Goal: Information Seeking & Learning: Learn about a topic

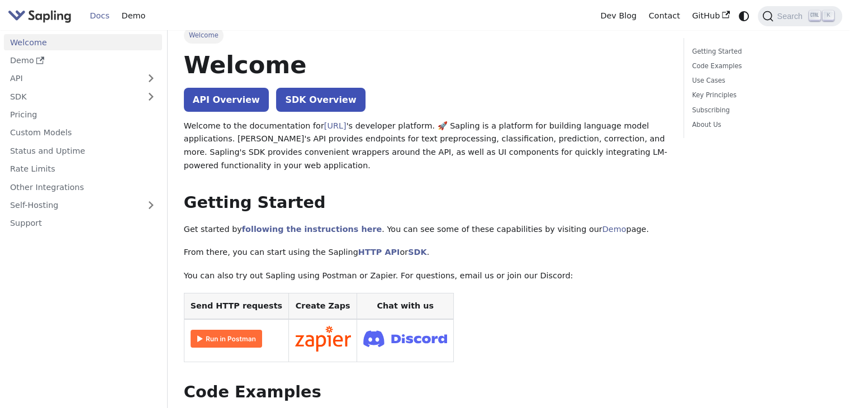
scroll to position [11, 0]
click at [70, 70] on link "API" at bounding box center [72, 78] width 136 height 16
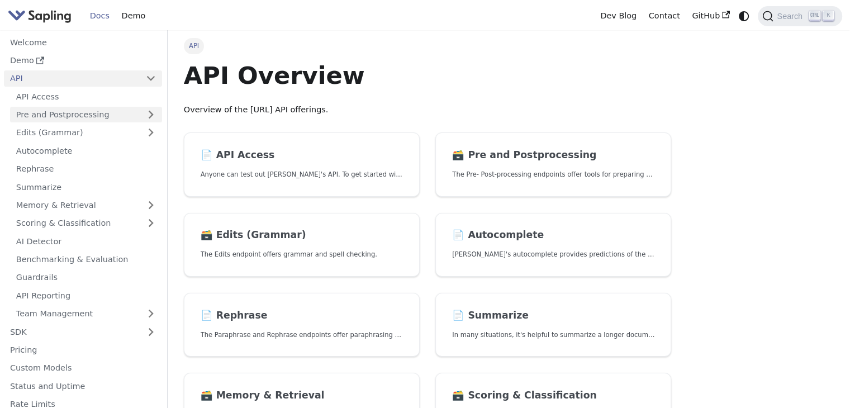
click at [65, 114] on link "Pre and Postprocessing" at bounding box center [86, 115] width 152 height 16
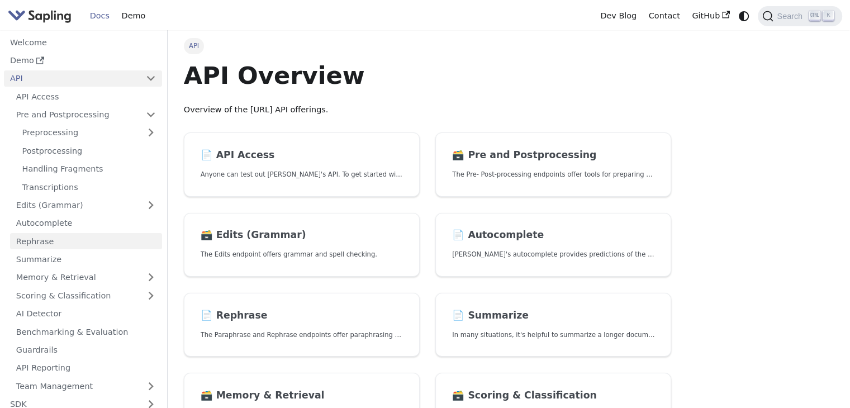
click at [51, 244] on link "Rephrase" at bounding box center [86, 241] width 152 height 16
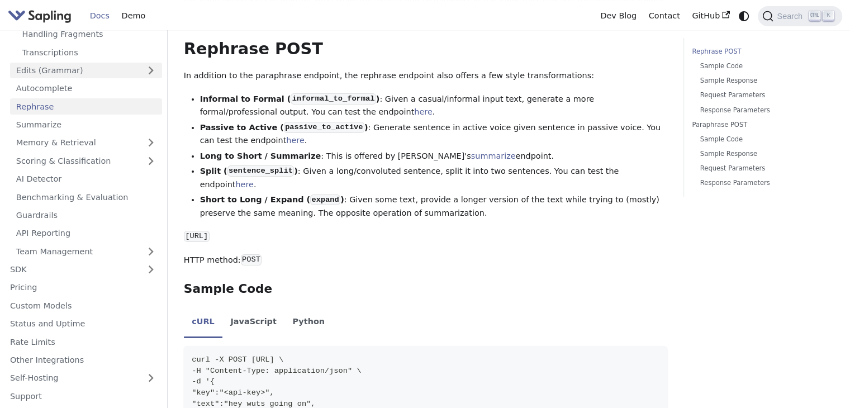
scroll to position [190, 0]
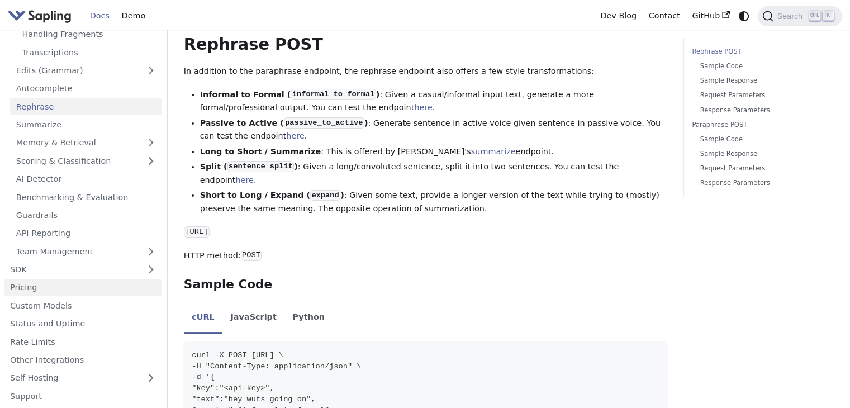
click at [24, 287] on link "Pricing" at bounding box center [83, 288] width 158 height 16
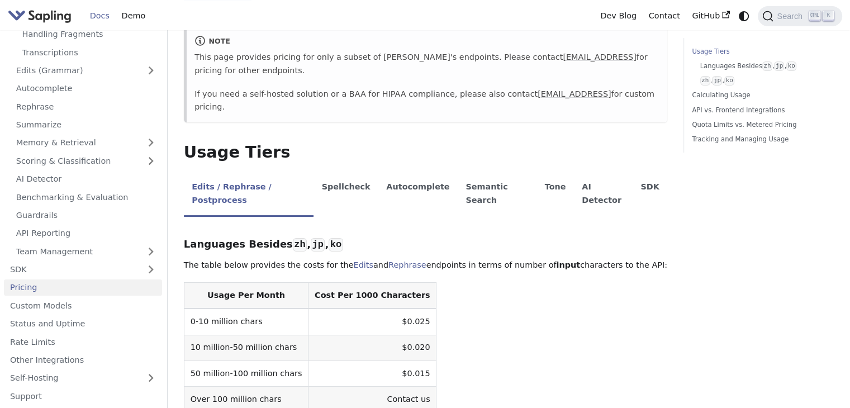
scroll to position [139, 0]
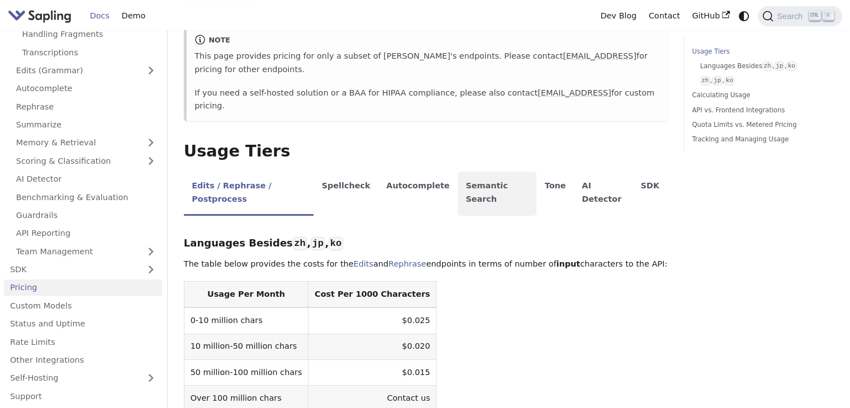
click at [458, 172] on li "Semantic Search" at bounding box center [497, 194] width 79 height 44
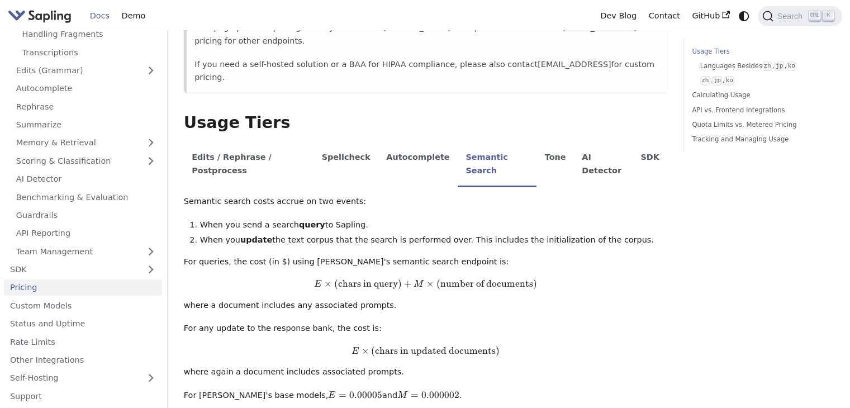
scroll to position [162, 0]
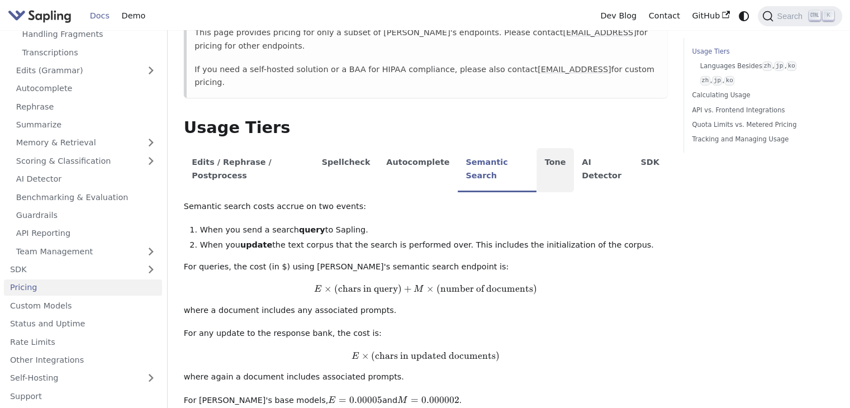
click at [537, 148] on li "Tone" at bounding box center [555, 170] width 37 height 44
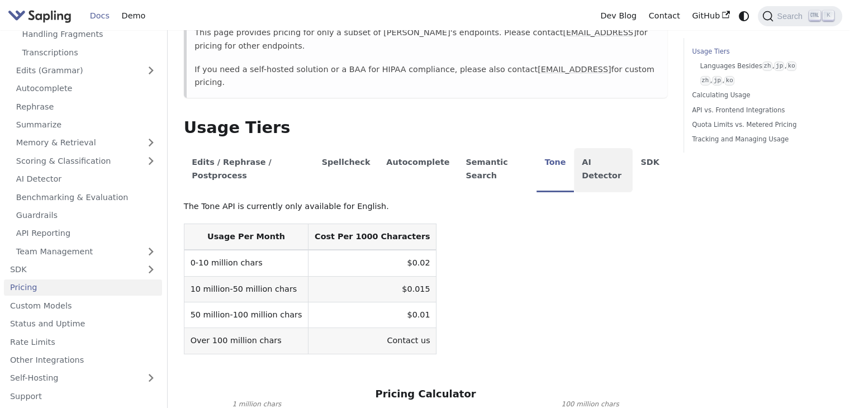
click at [574, 148] on li "AI Detector" at bounding box center [603, 170] width 59 height 44
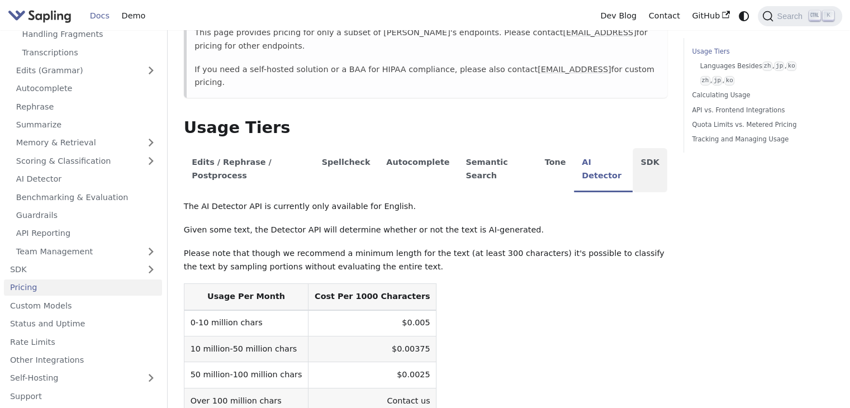
click at [633, 148] on li "SDK" at bounding box center [650, 170] width 35 height 44
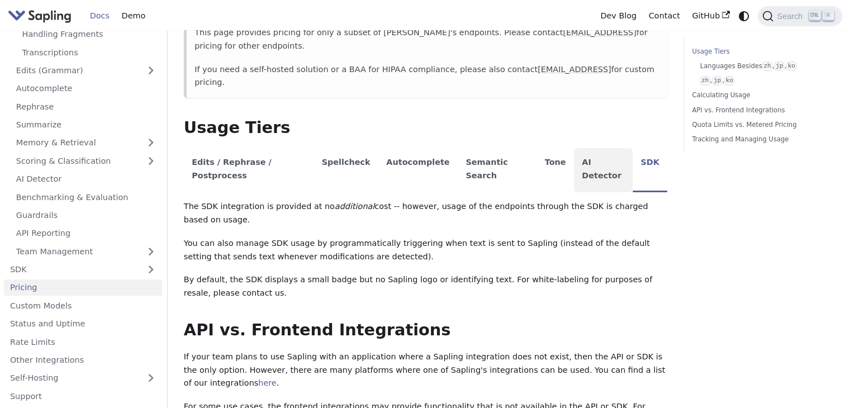
click at [590, 148] on li "AI Detector" at bounding box center [603, 170] width 59 height 44
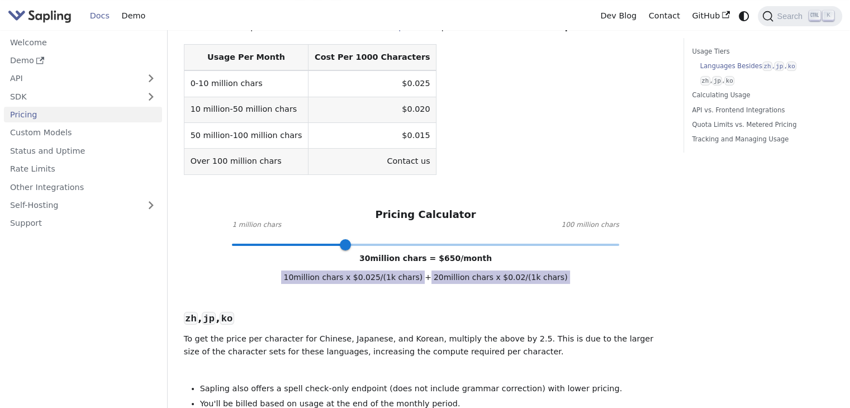
scroll to position [389, 0]
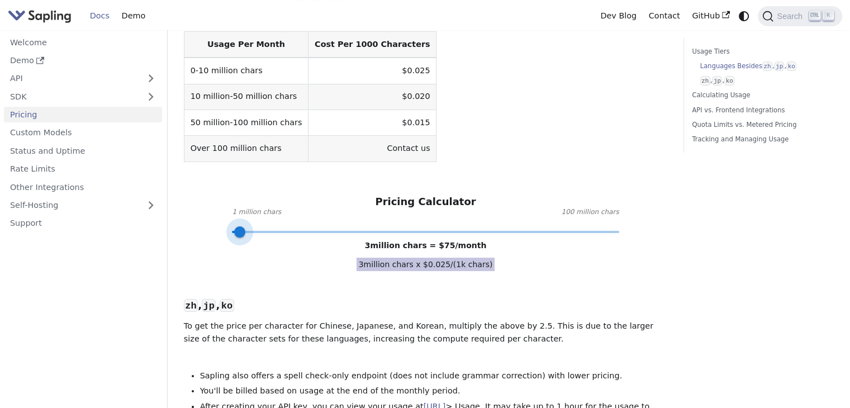
type input "1"
drag, startPoint x: 349, startPoint y: 191, endPoint x: 217, endPoint y: 182, distance: 132.2
click at [217, 196] on div "Pricing Calculator 1 million chars 100 million chars 1 million chars = $ 25 /mo…" at bounding box center [426, 214] width 484 height 36
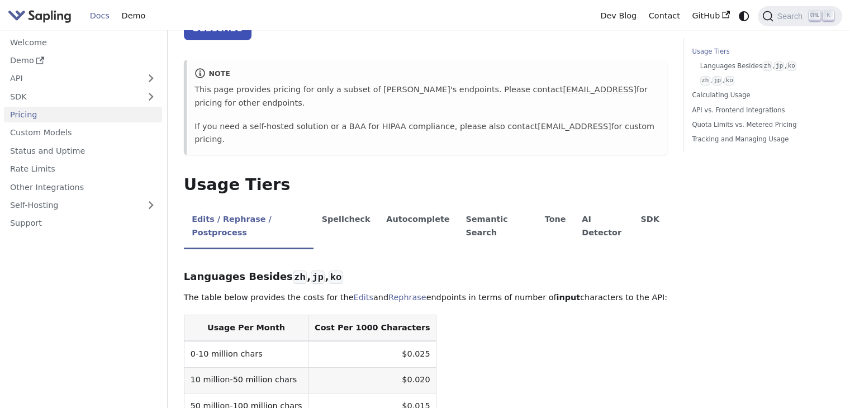
scroll to position [106, 0]
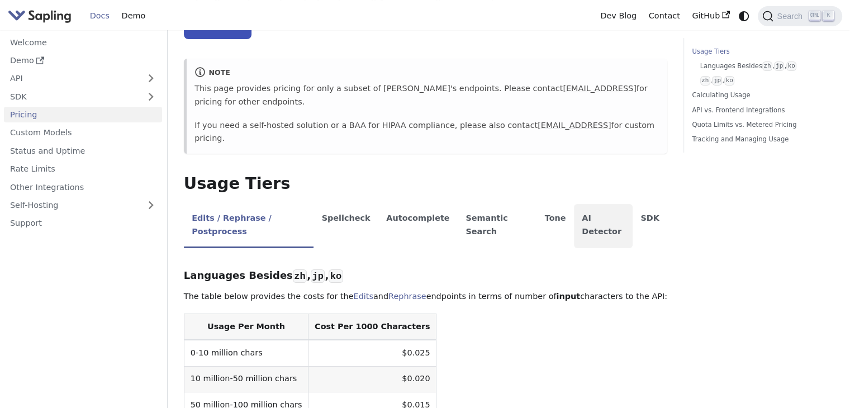
click at [585, 204] on li "AI Detector" at bounding box center [603, 226] width 59 height 44
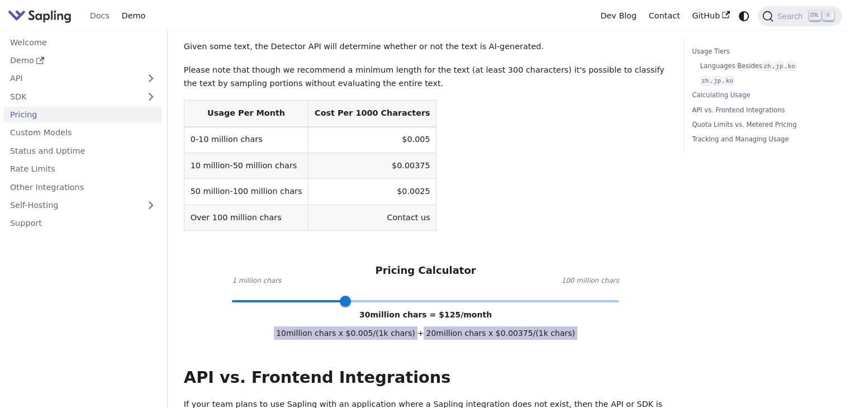
scroll to position [346, 0]
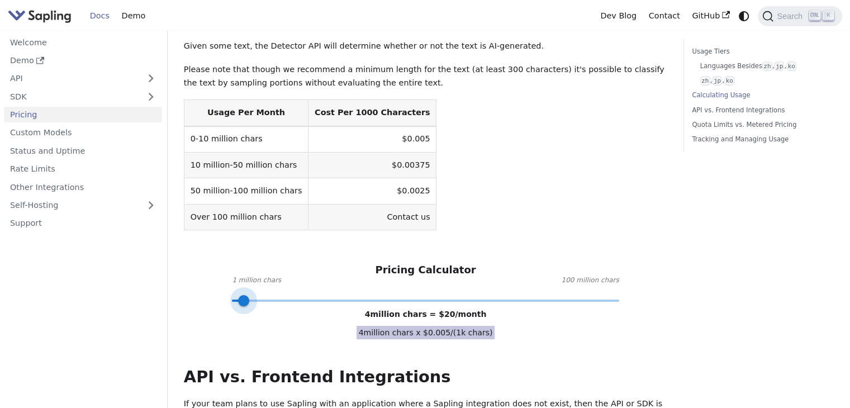
type input "1"
drag, startPoint x: 348, startPoint y: 257, endPoint x: 214, endPoint y: 262, distance: 134.9
click at [214, 262] on div "API Pricing Subscribe to the API here (using the email for your Sapling account…" at bounding box center [426, 327] width 484 height 1227
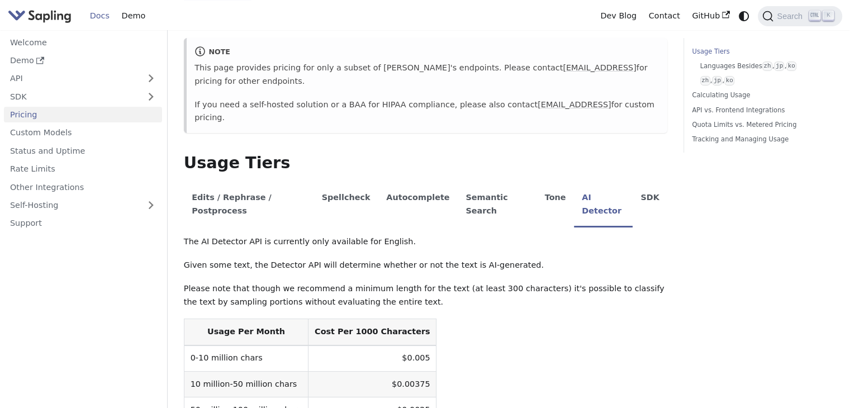
scroll to position [122, 0]
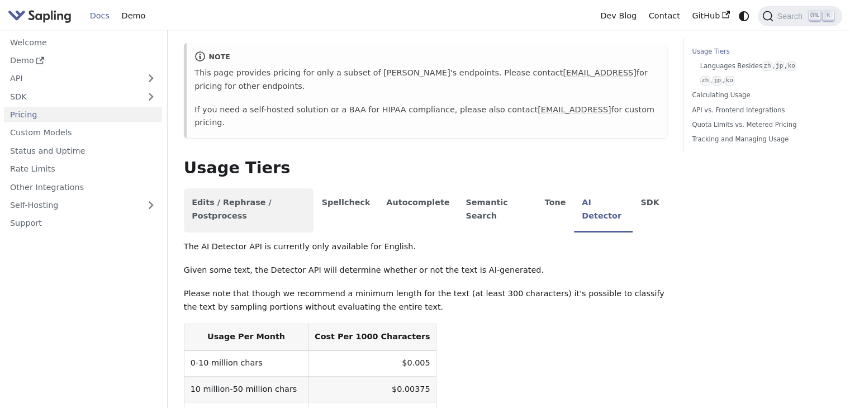
click at [241, 188] on li "Edits / Rephrase / Postprocess" at bounding box center [249, 210] width 130 height 44
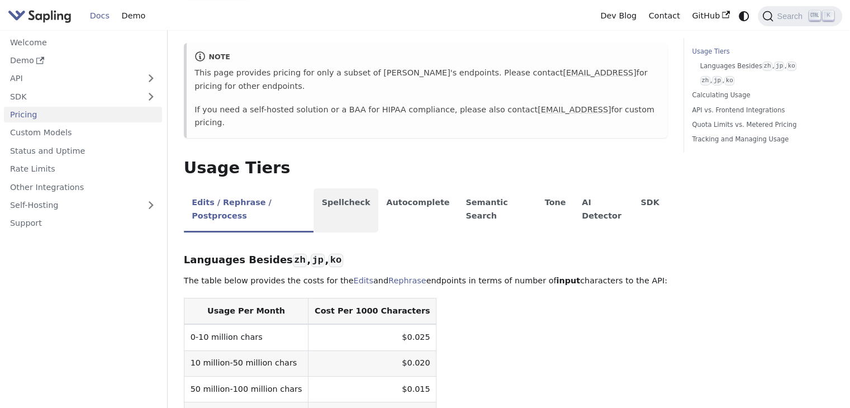
click at [333, 188] on li "Spellcheck" at bounding box center [346, 210] width 65 height 44
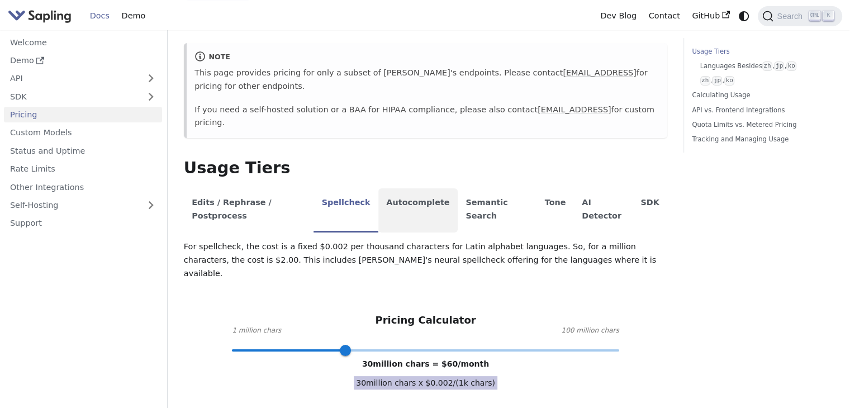
click at [417, 188] on li "Autocomplete" at bounding box center [418, 210] width 79 height 44
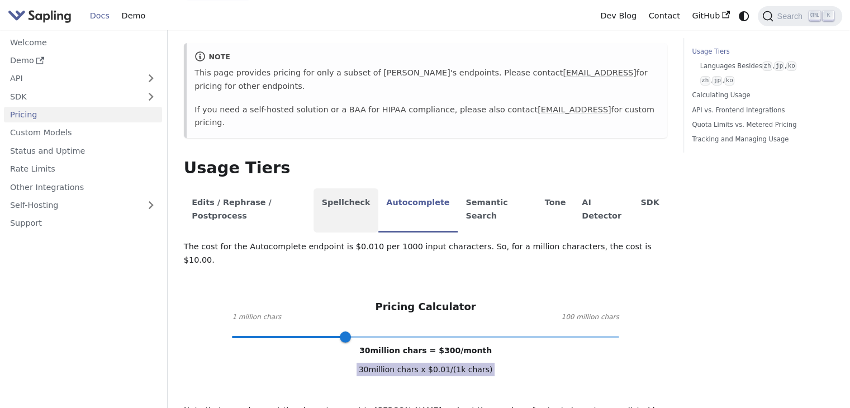
click at [353, 188] on li "Spellcheck" at bounding box center [346, 210] width 65 height 44
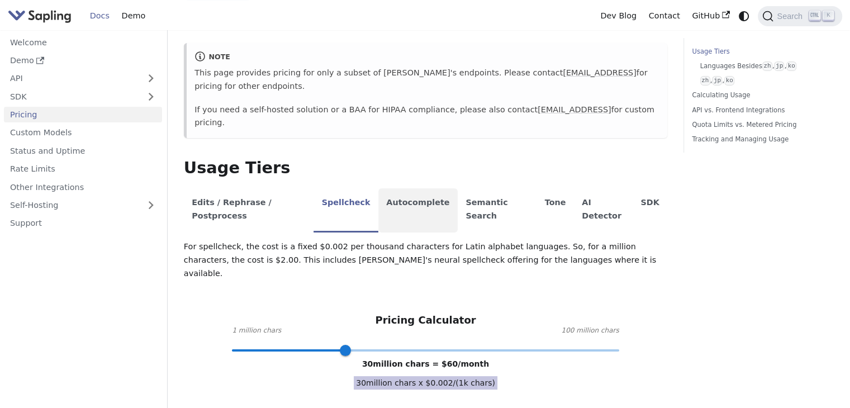
click at [410, 188] on li "Autocomplete" at bounding box center [418, 210] width 79 height 44
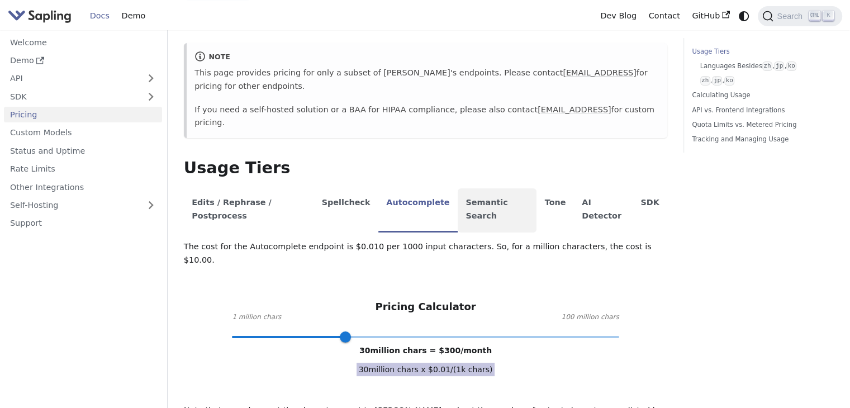
click at [464, 188] on li "Semantic Search" at bounding box center [497, 210] width 79 height 44
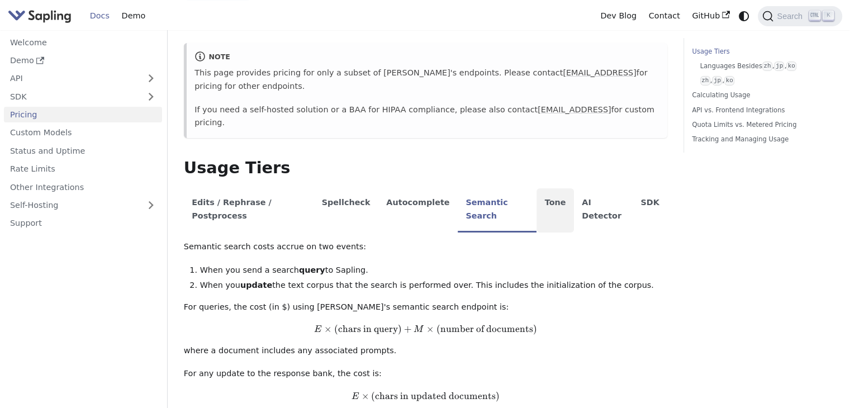
click at [537, 188] on li "Tone" at bounding box center [555, 210] width 37 height 44
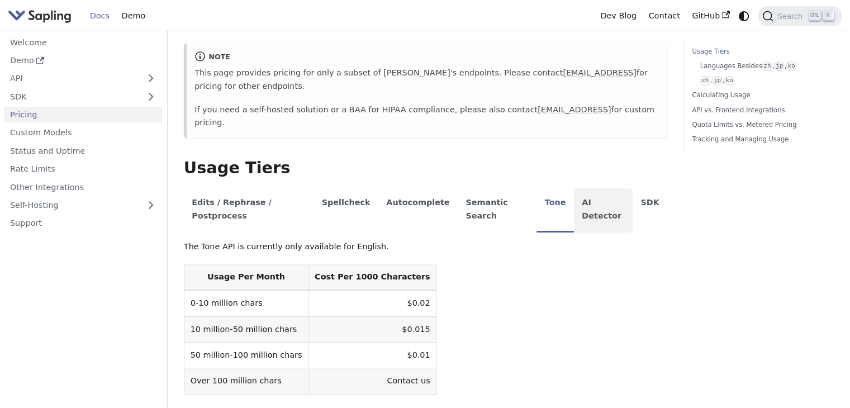
click at [574, 188] on li "AI Detector" at bounding box center [603, 210] width 59 height 44
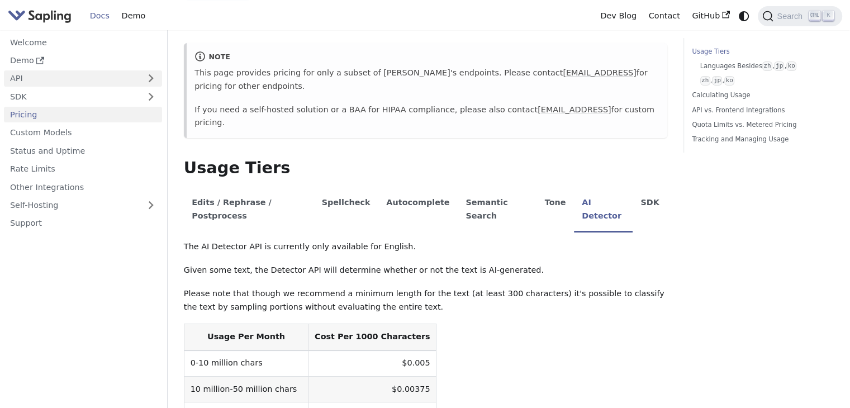
click at [108, 79] on link "API" at bounding box center [72, 78] width 136 height 16
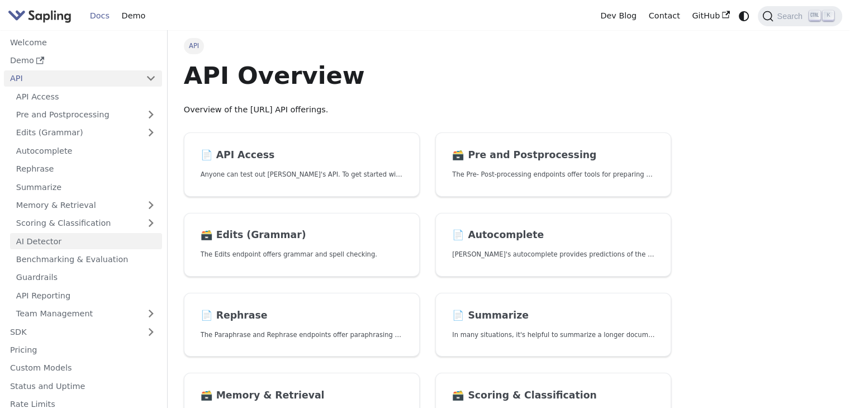
click at [61, 237] on link "AI Detector" at bounding box center [86, 241] width 152 height 16
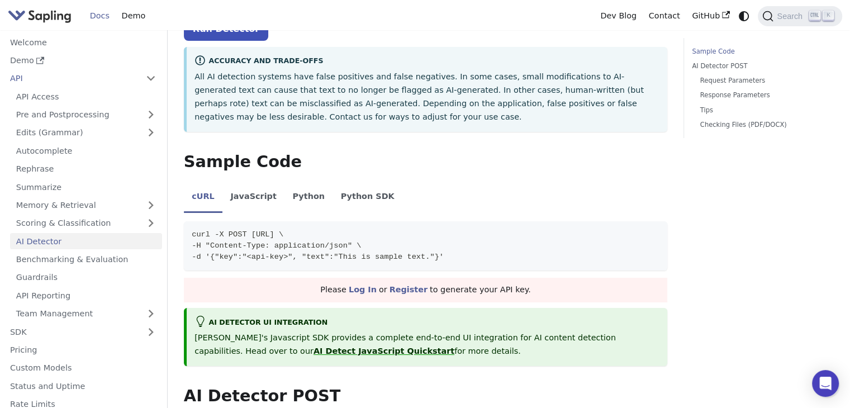
scroll to position [159, 0]
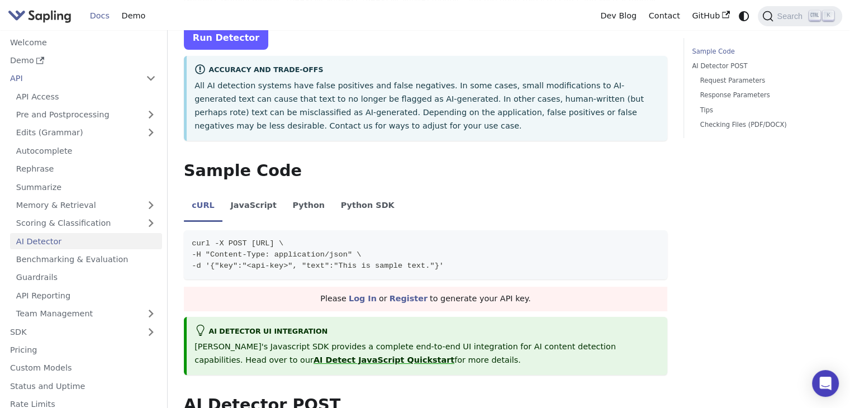
click at [238, 35] on link "Run Detector" at bounding box center [226, 38] width 84 height 24
click at [237, 37] on link "Run Detector" at bounding box center [226, 38] width 84 height 24
